Goal: Transaction & Acquisition: Purchase product/service

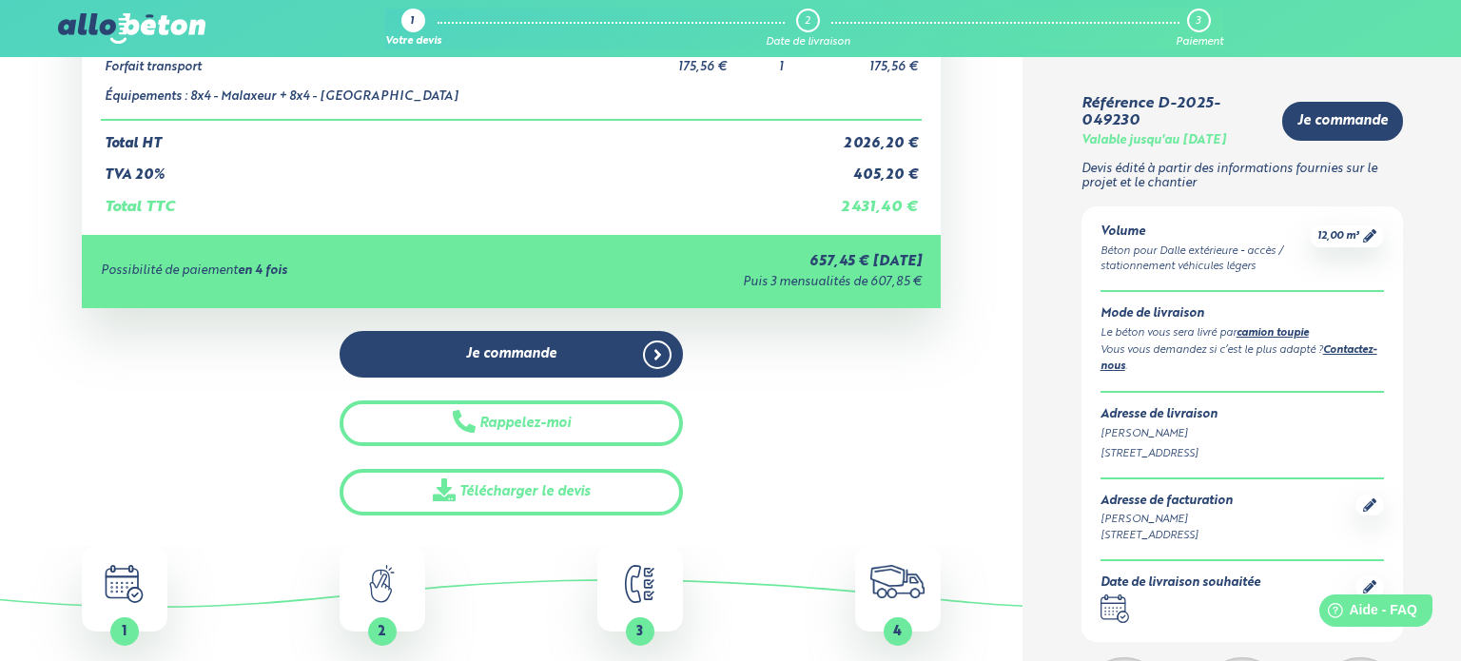
scroll to position [365, 0]
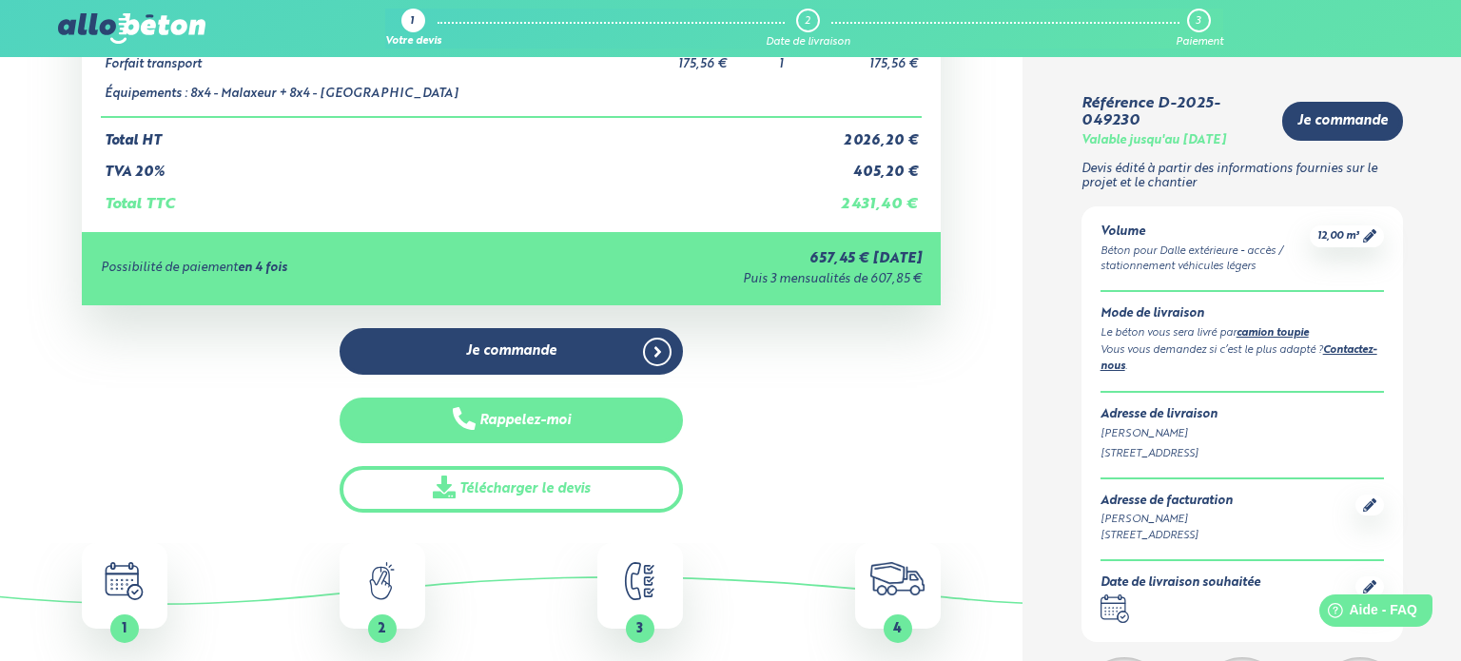
click at [502, 414] on button "Rappelez-moi" at bounding box center [511, 421] width 343 height 47
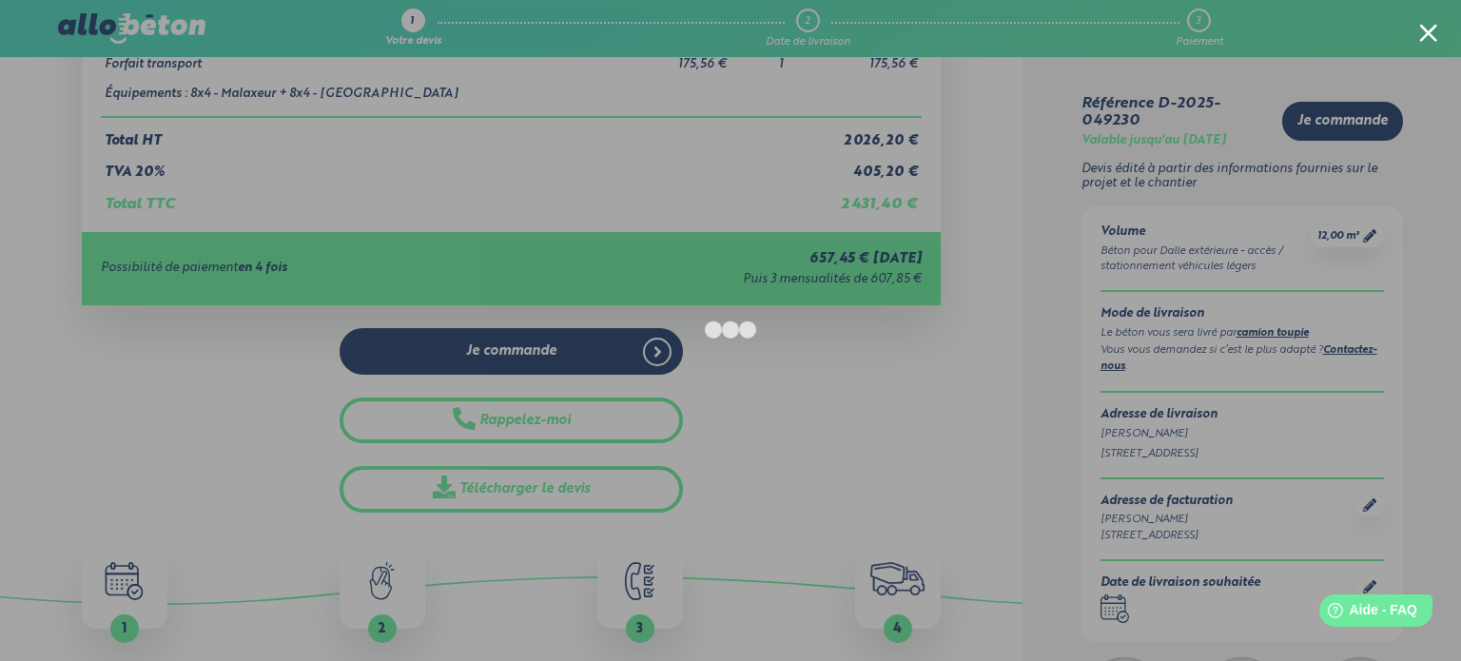
click at [1423, 33] on div at bounding box center [1428, 33] width 18 height 18
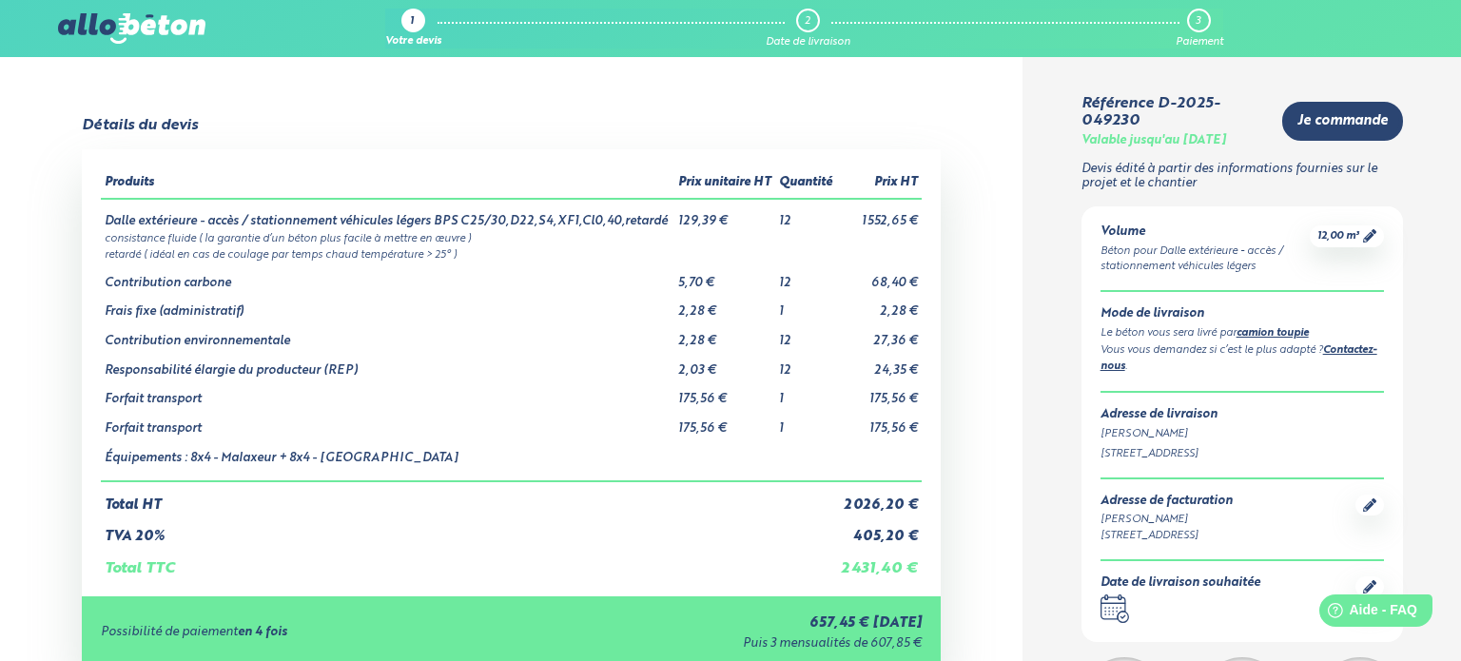
scroll to position [0, 0]
click at [805, 18] on div "2" at bounding box center [808, 21] width 6 height 12
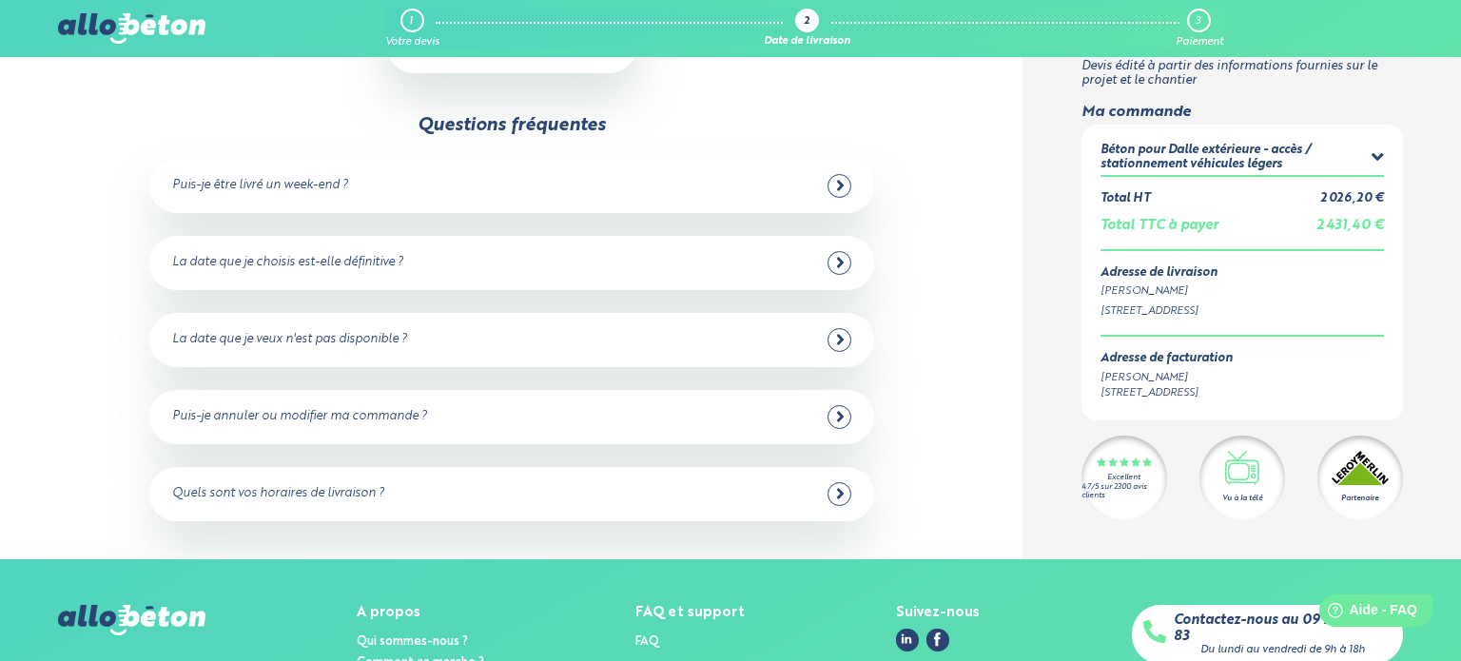
scroll to position [293, 0]
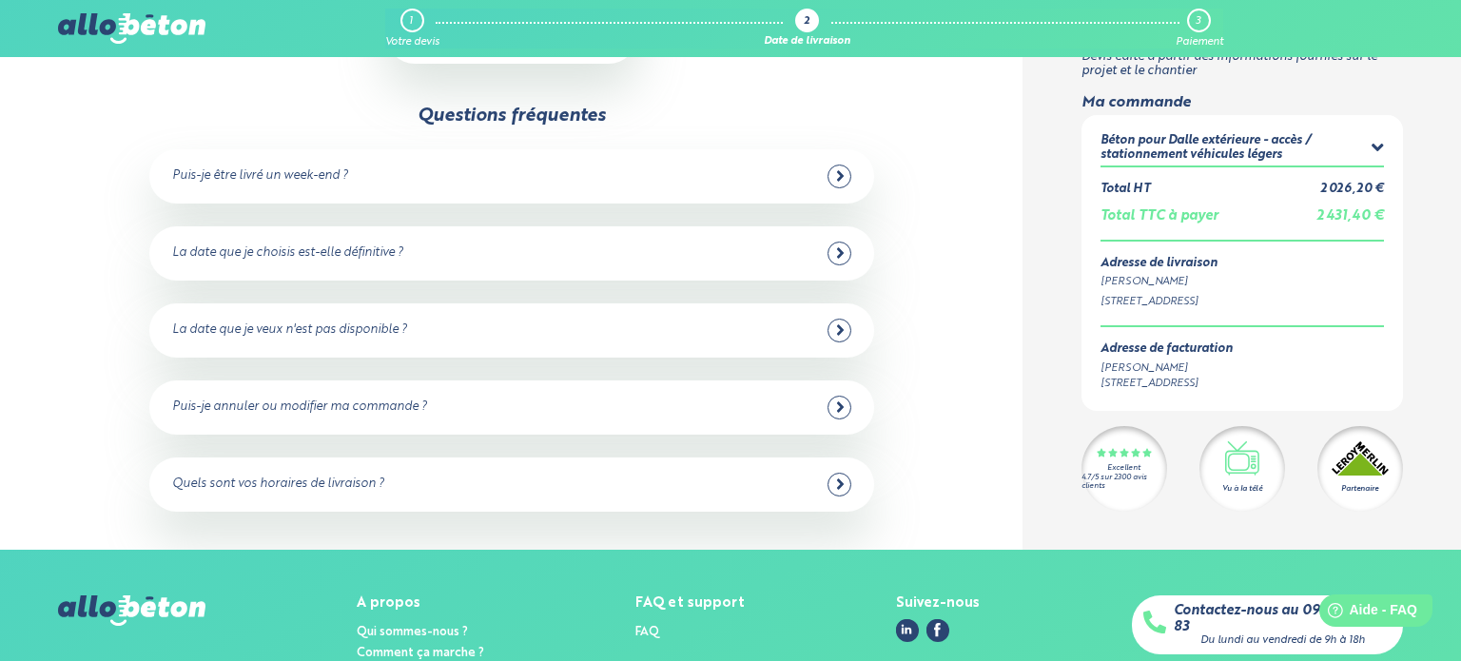
click at [837, 249] on icon at bounding box center [839, 253] width 7 height 10
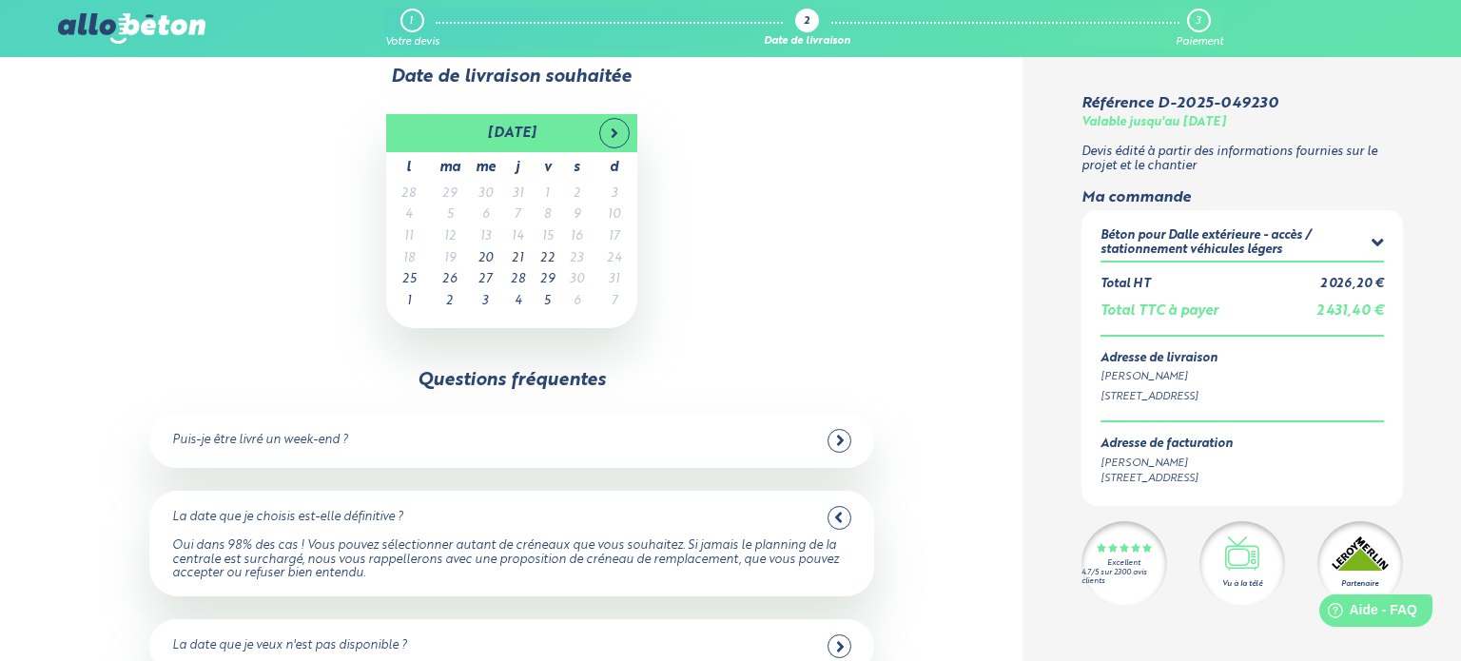
scroll to position [5, 0]
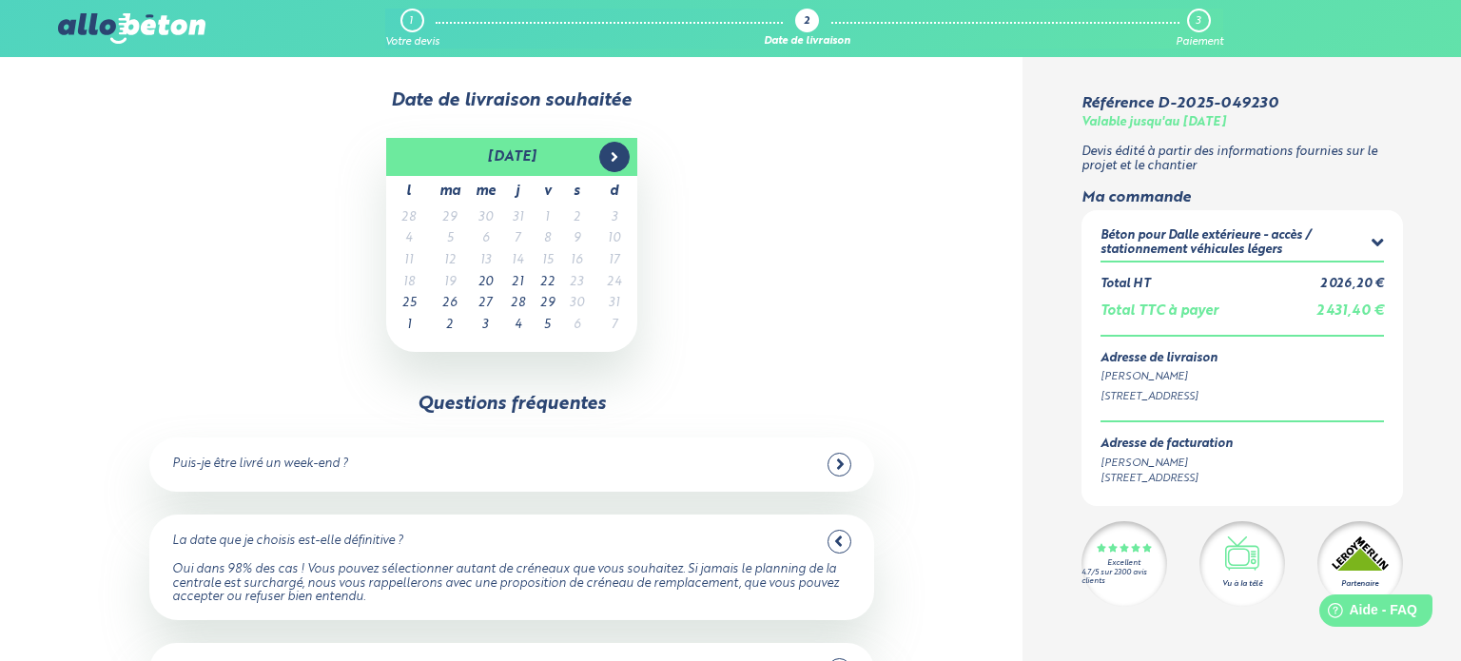
click at [612, 155] on icon at bounding box center [614, 156] width 15 height 15
click at [613, 157] on icon at bounding box center [614, 157] width 6 height 10
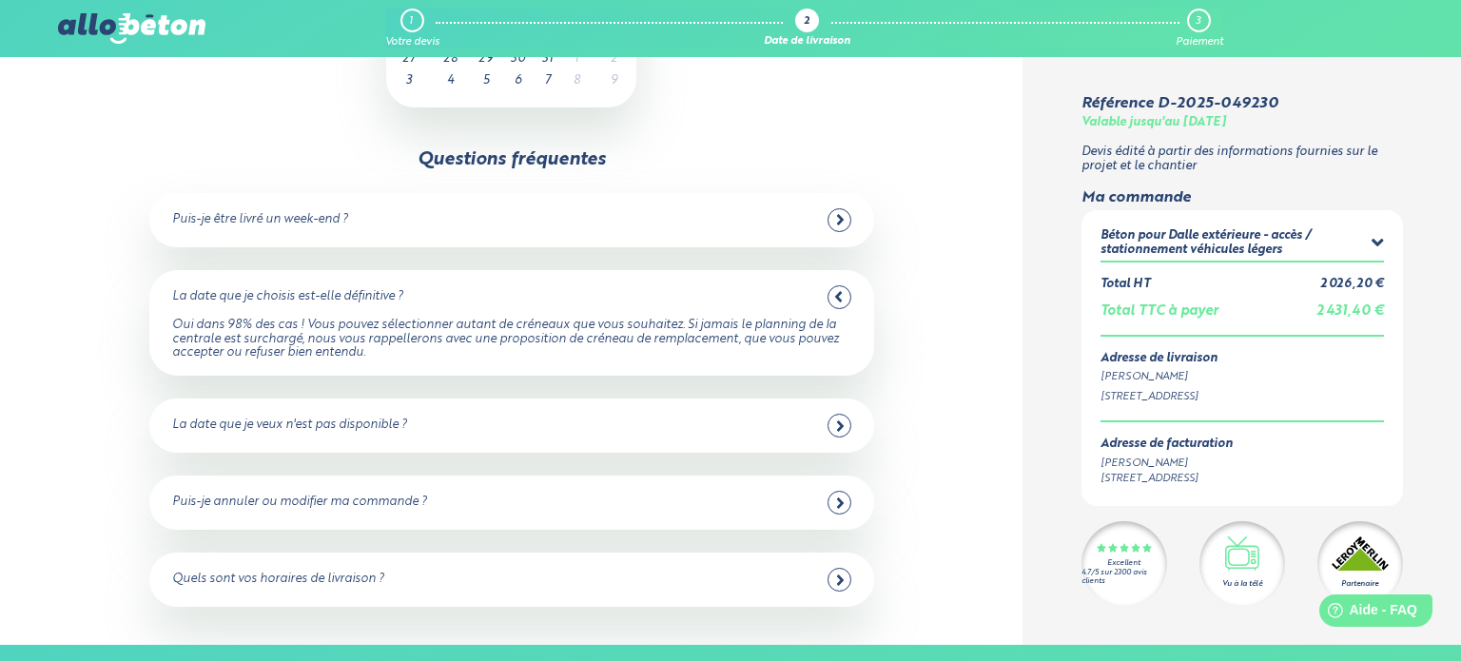
scroll to position [274, 0]
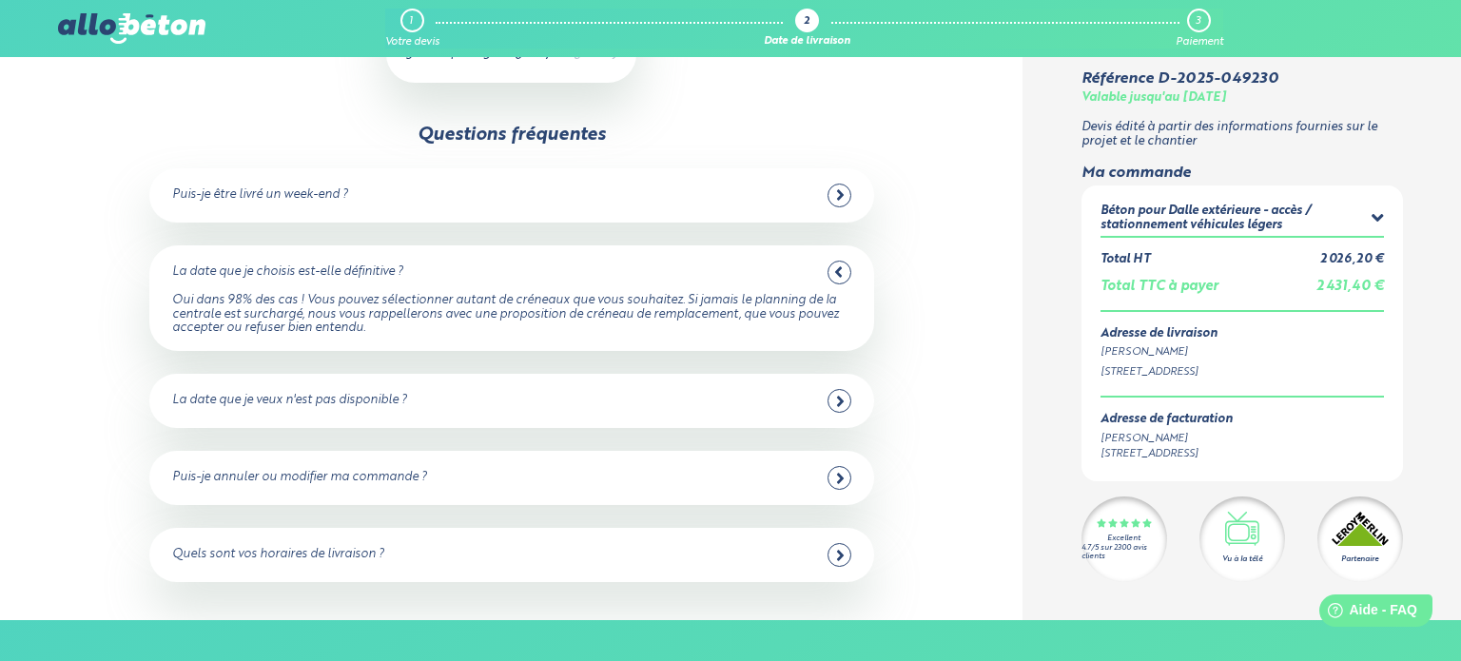
click at [834, 270] on icon at bounding box center [838, 272] width 9 height 17
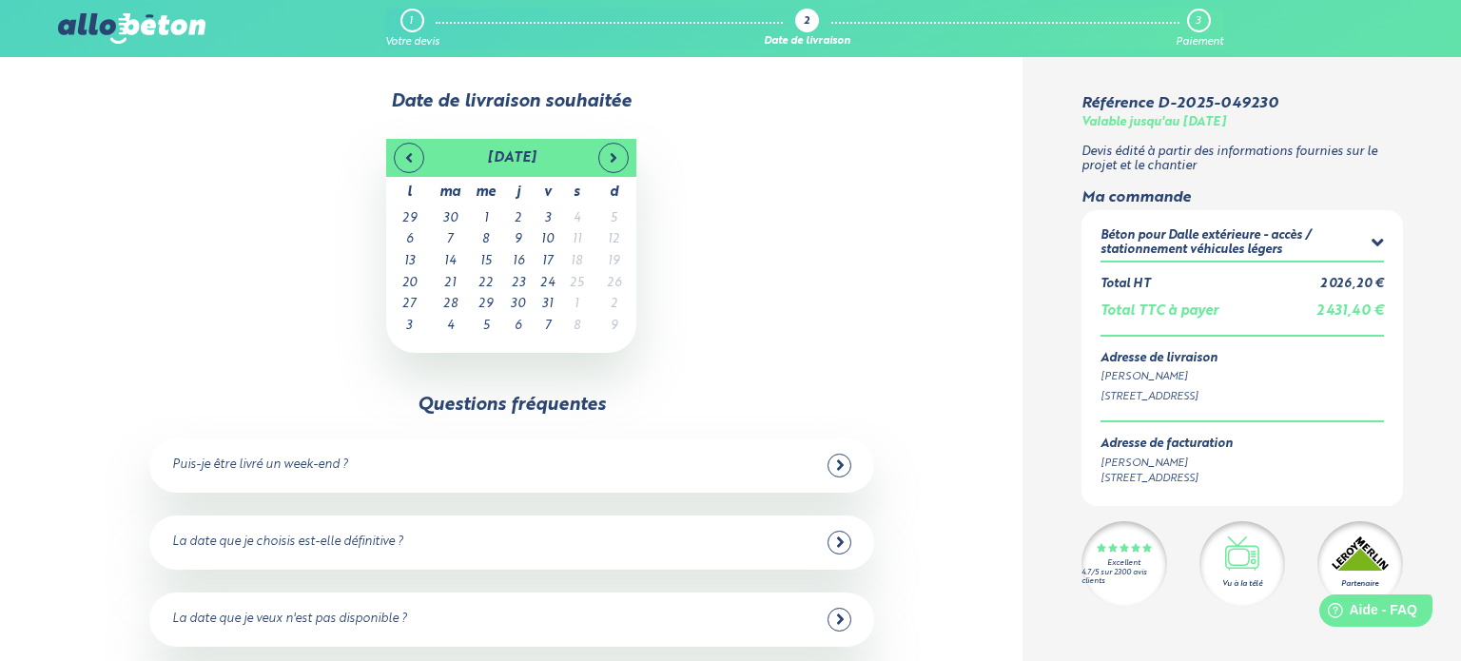
scroll to position [0, 0]
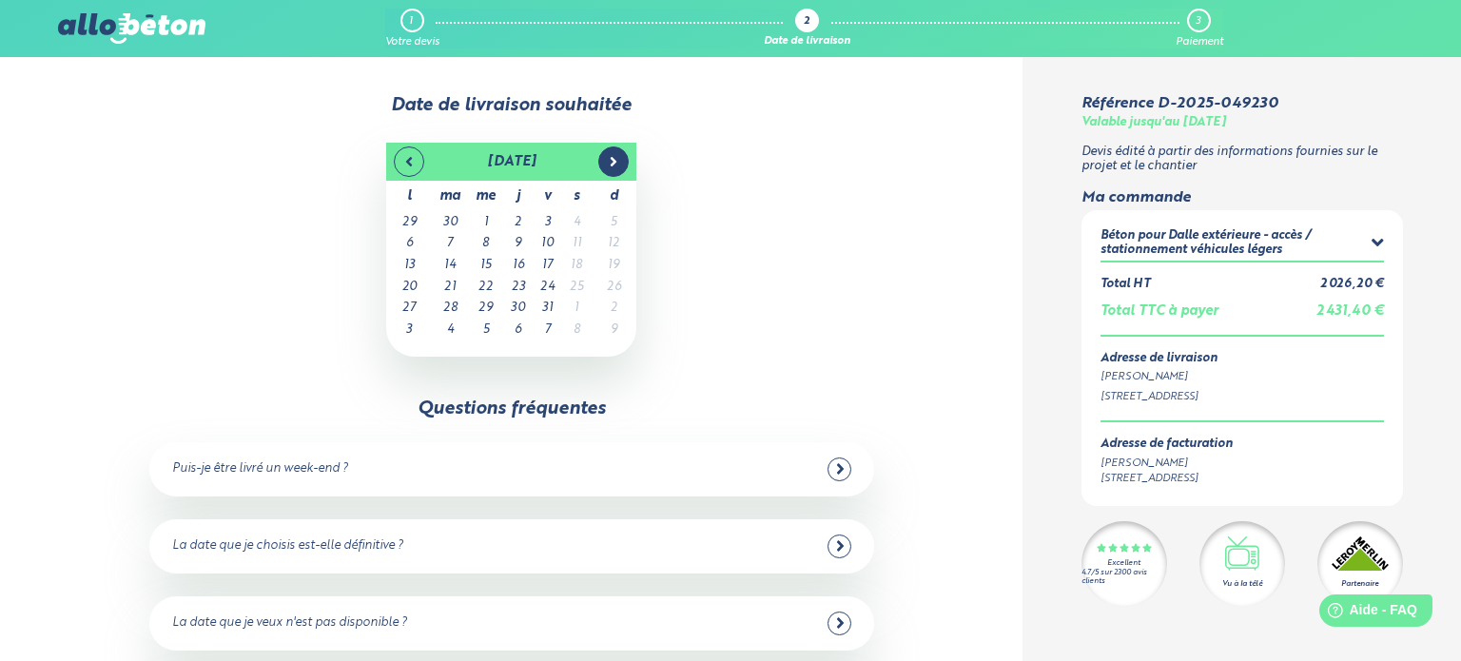
click at [616, 158] on icon at bounding box center [613, 161] width 15 height 15
click at [616, 158] on icon at bounding box center [614, 161] width 15 height 15
click at [413, 161] on icon at bounding box center [408, 161] width 15 height 15
click at [401, 157] on span at bounding box center [409, 162] width 30 height 30
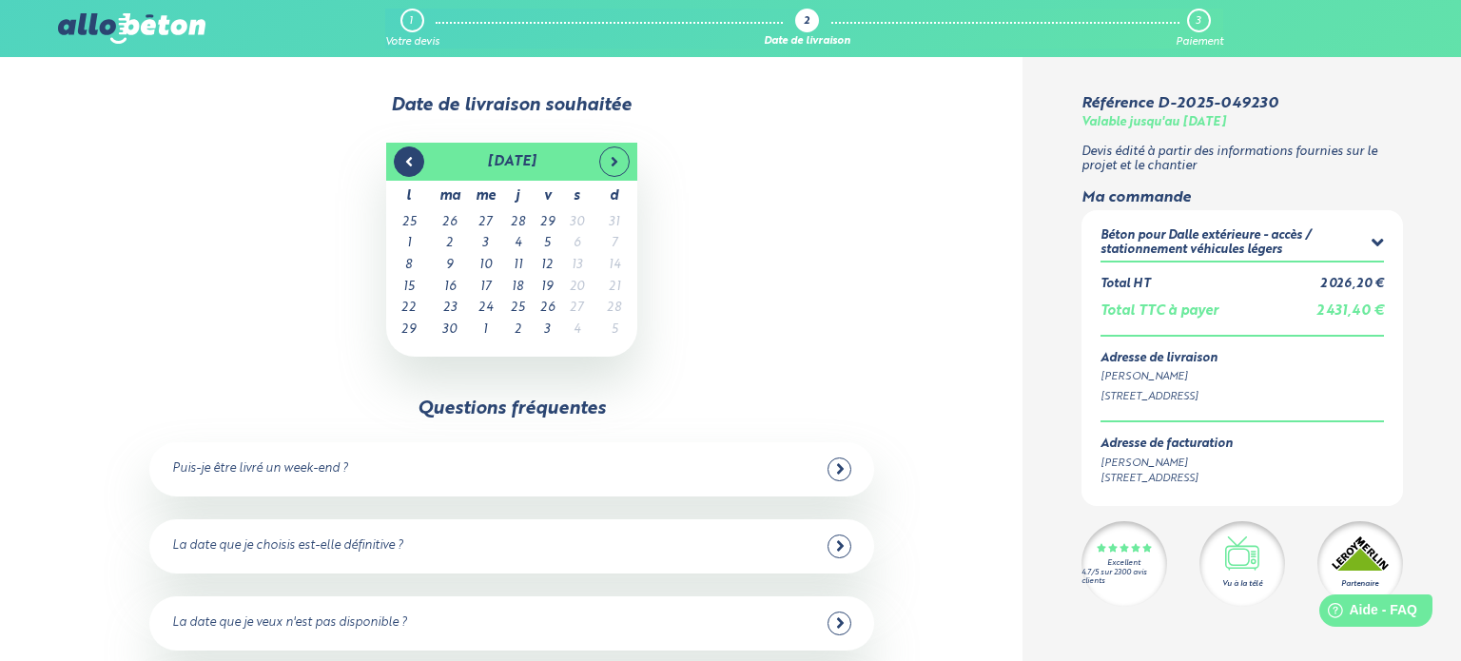
click at [401, 157] on icon at bounding box center [408, 161] width 15 height 15
click at [616, 159] on icon at bounding box center [614, 161] width 15 height 15
click at [612, 164] on icon at bounding box center [614, 162] width 6 height 10
click at [407, 160] on icon at bounding box center [409, 162] width 6 height 10
click at [448, 328] on td "30" at bounding box center [450, 331] width 36 height 22
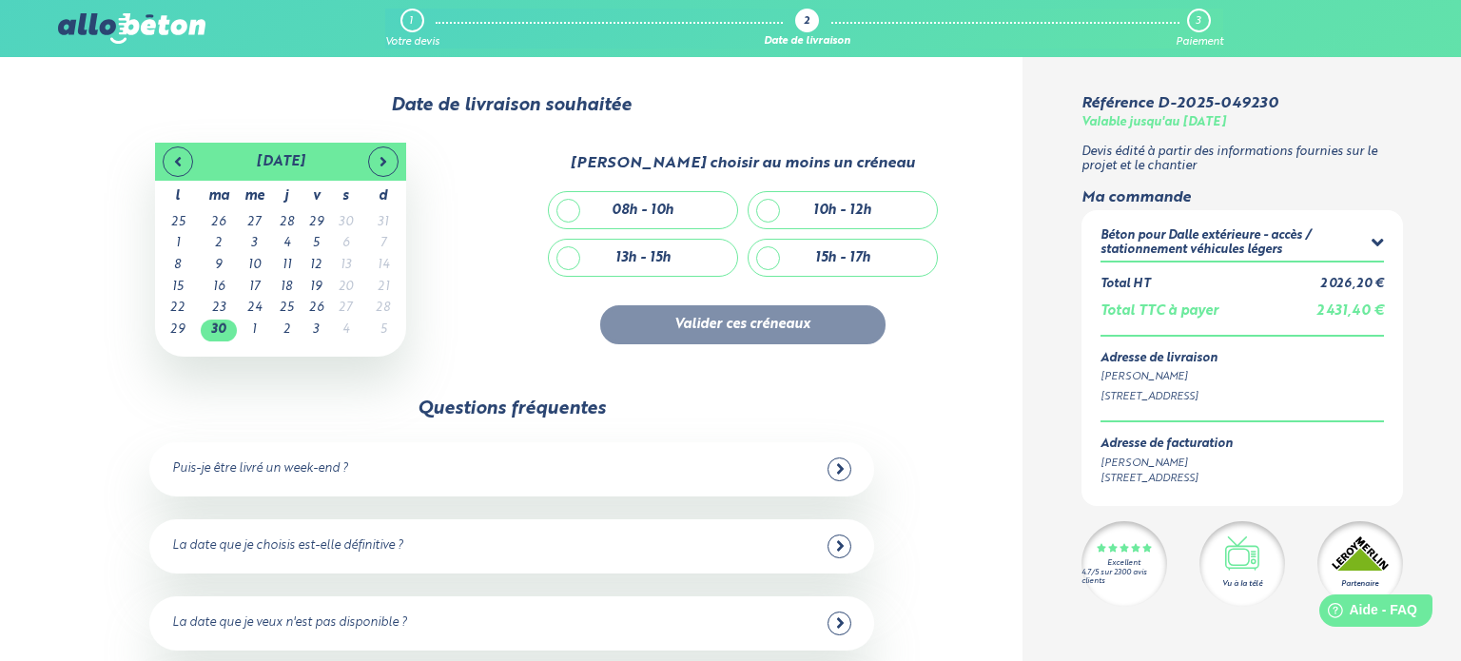
click at [664, 207] on div "08h - 10h" at bounding box center [643, 211] width 62 height 16
checkbox input "true"
click at [724, 326] on button "Valider ces créneaux" at bounding box center [742, 324] width 285 height 39
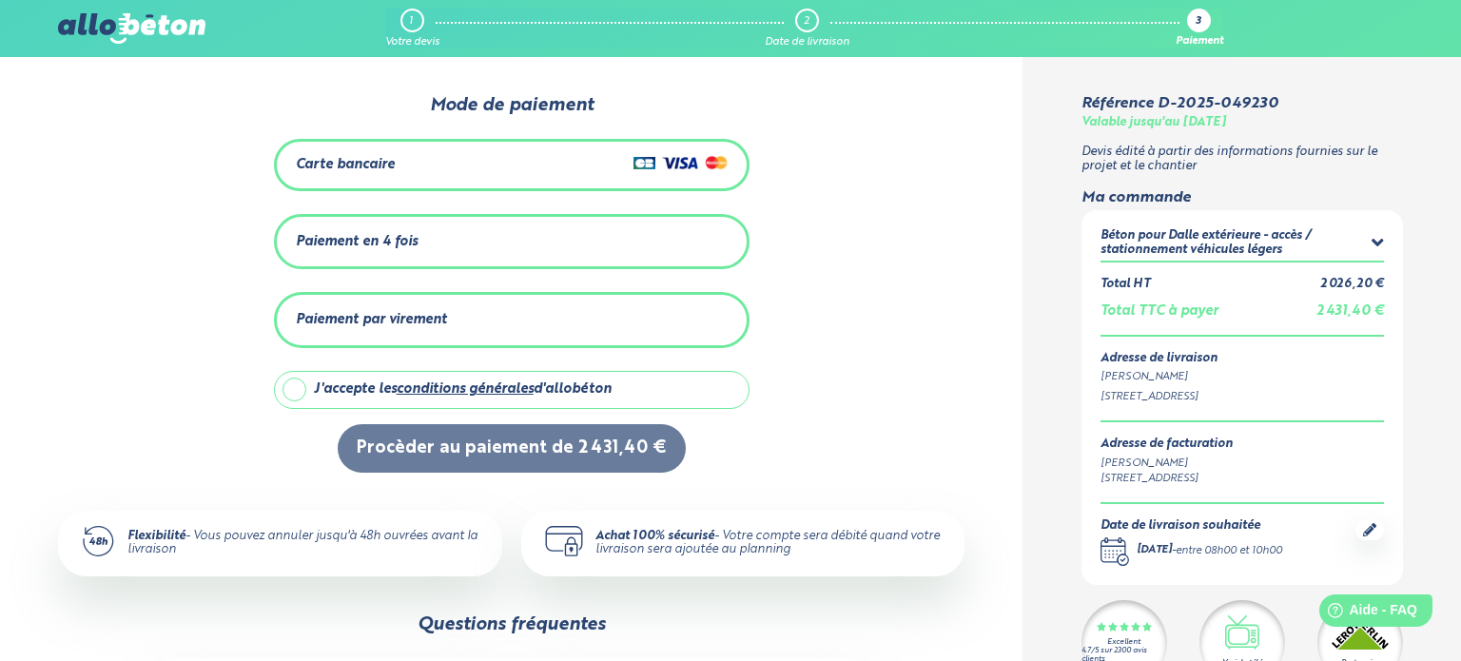
click at [295, 388] on label "J'accepte les conditions générales d'allobéton" at bounding box center [512, 390] width 476 height 38
checkbox input "true"
